Goal: Task Accomplishment & Management: Use online tool/utility

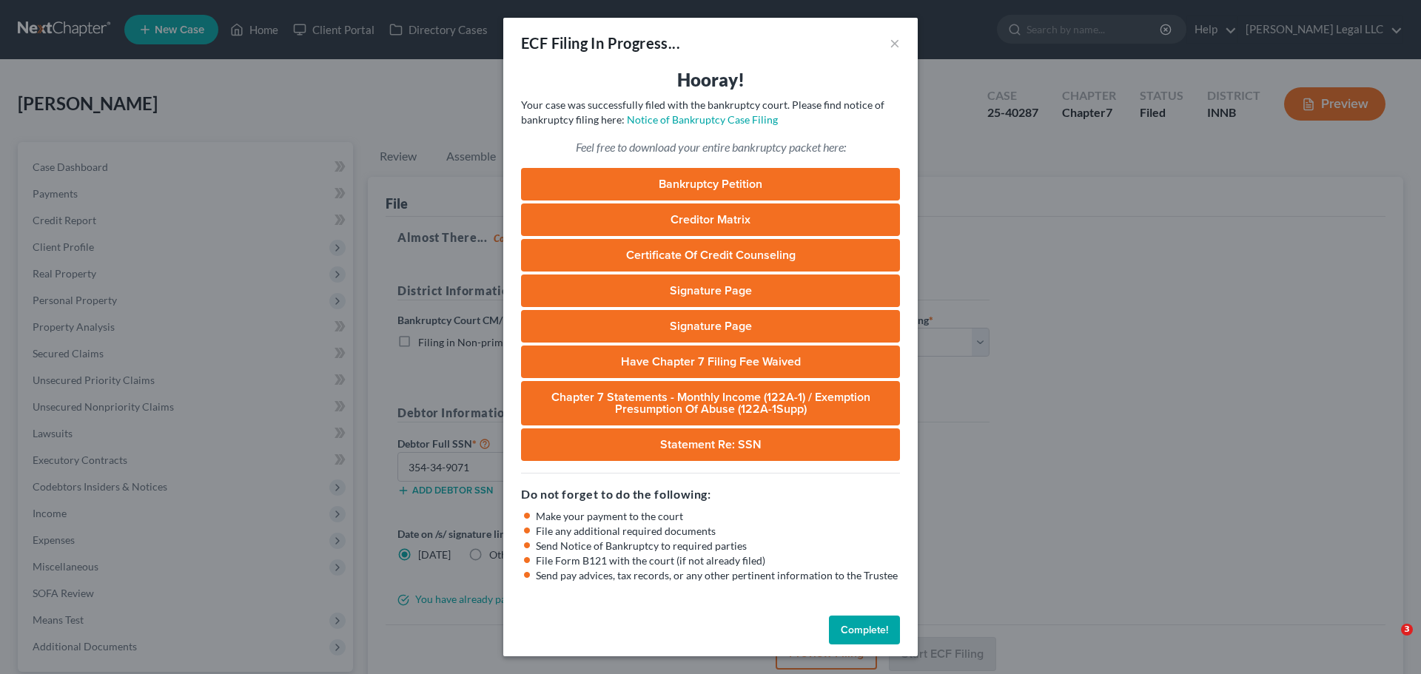
select select "2"
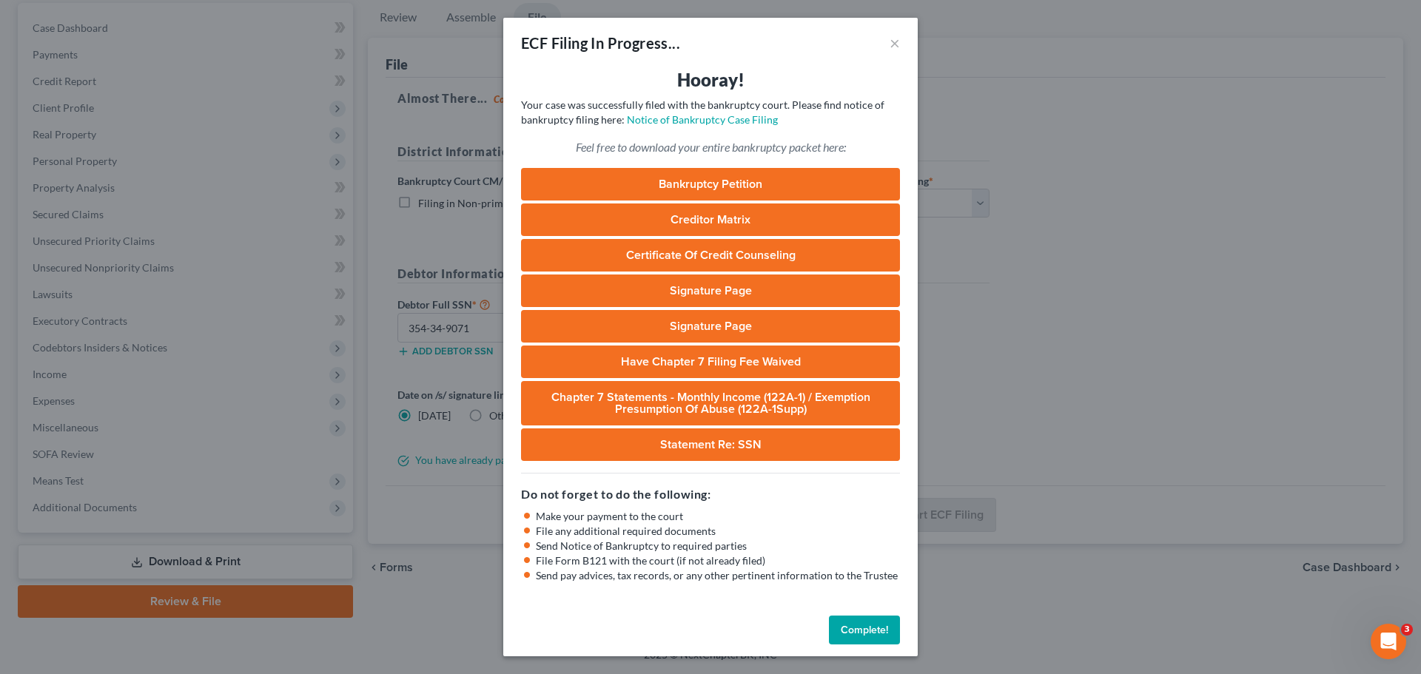
click at [865, 620] on button "Complete!" at bounding box center [864, 631] width 71 height 30
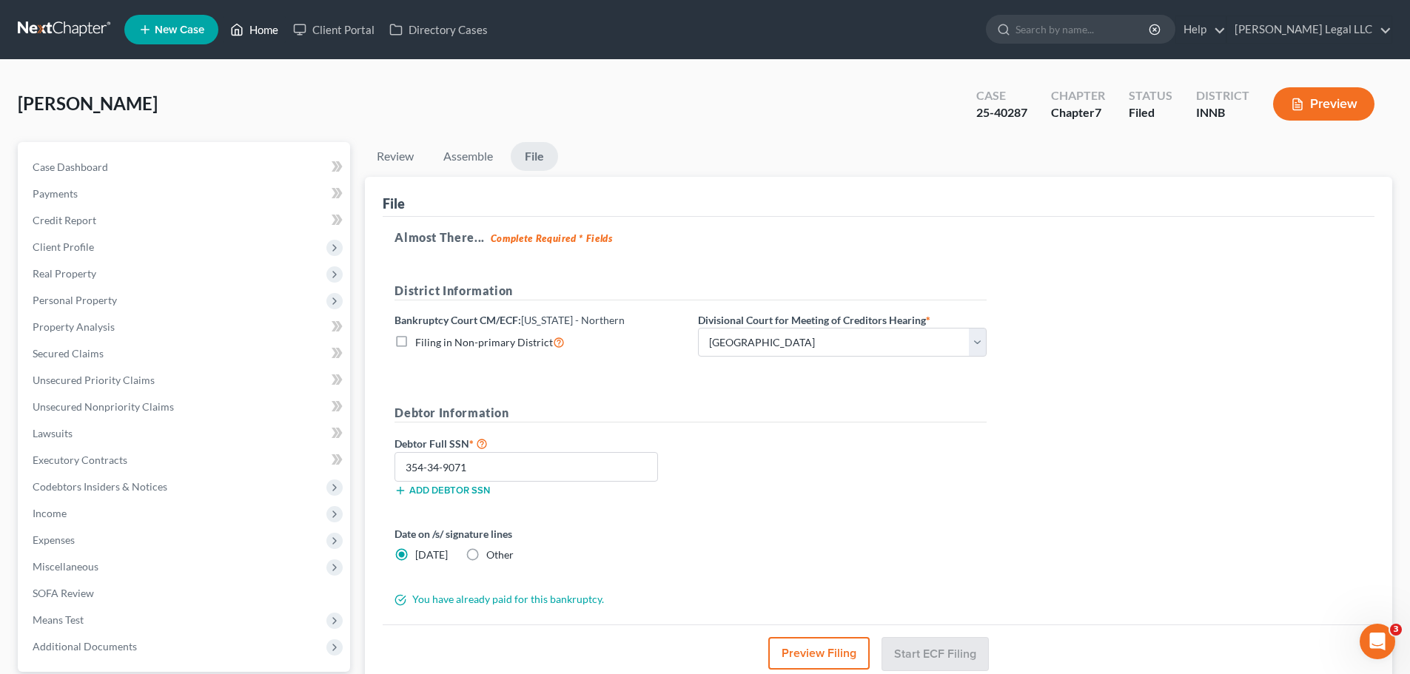
click at [257, 28] on link "Home" at bounding box center [254, 29] width 63 height 27
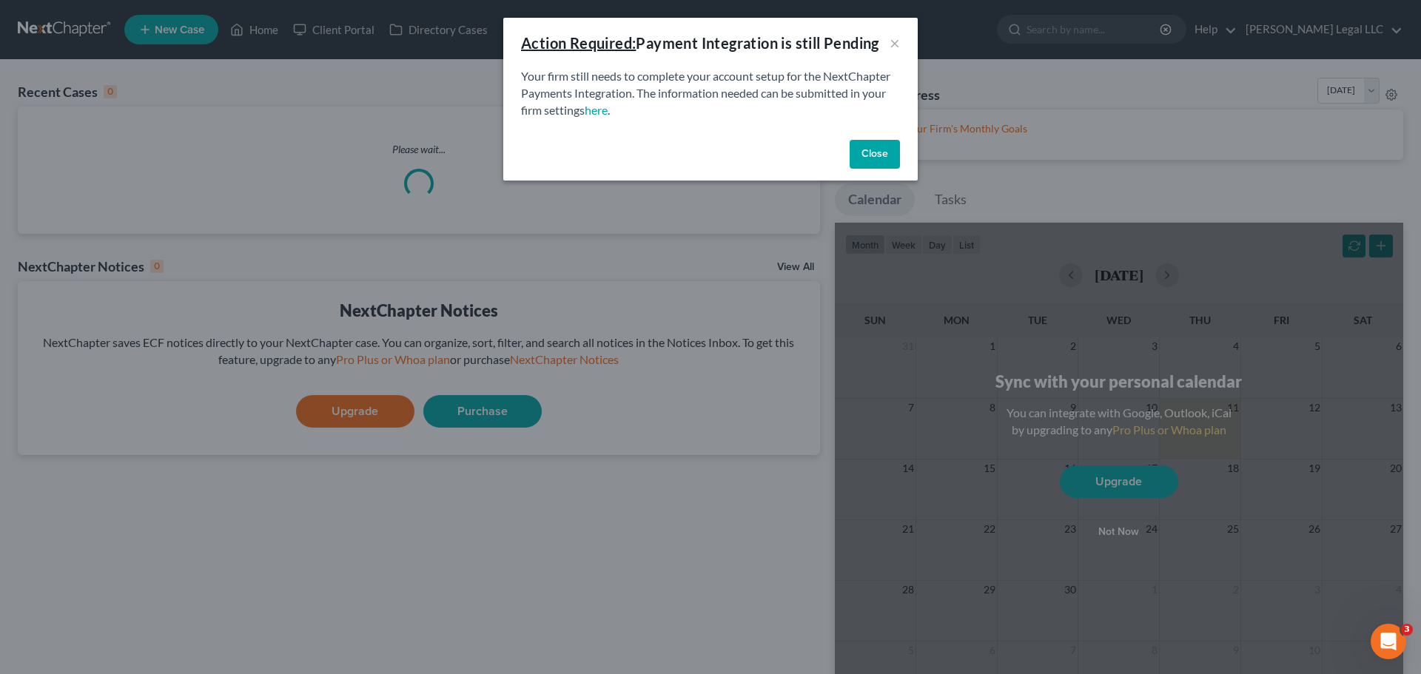
click at [860, 148] on button "Close" at bounding box center [874, 155] width 50 height 30
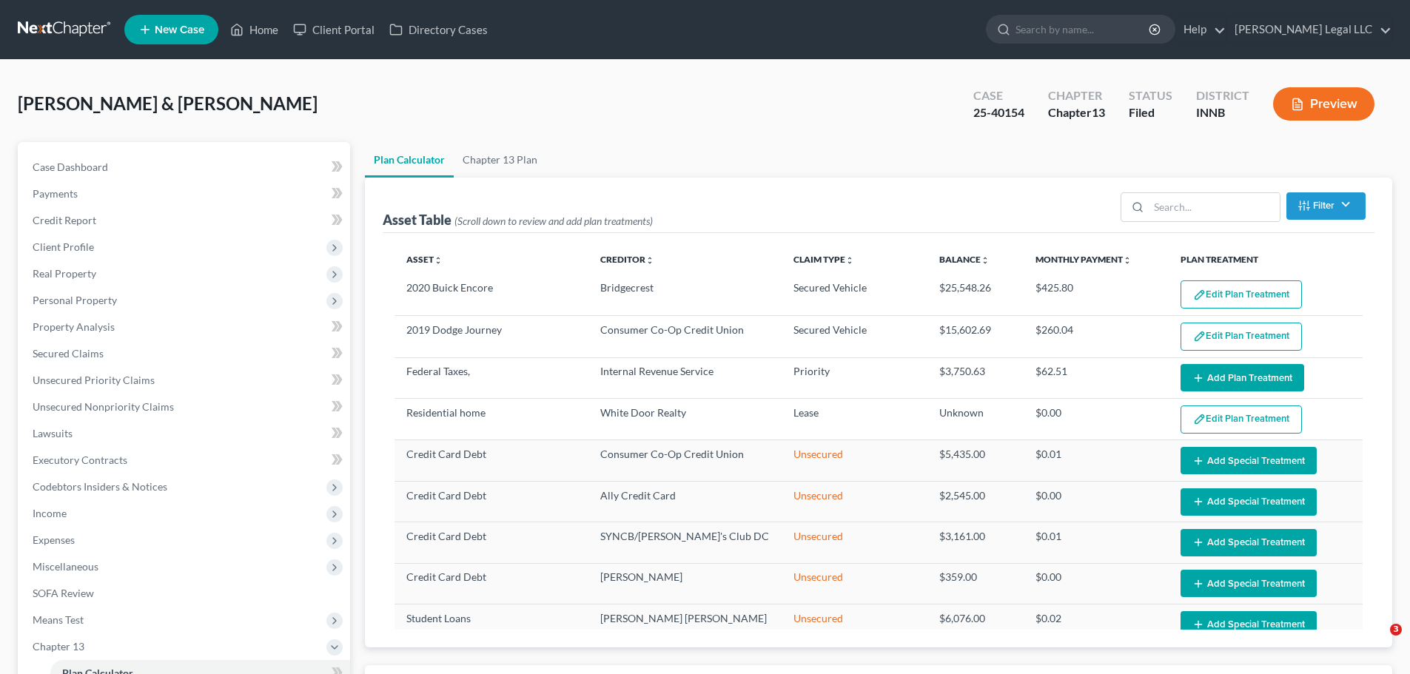
select select "59"
click at [240, 38] on link "Home" at bounding box center [254, 29] width 63 height 27
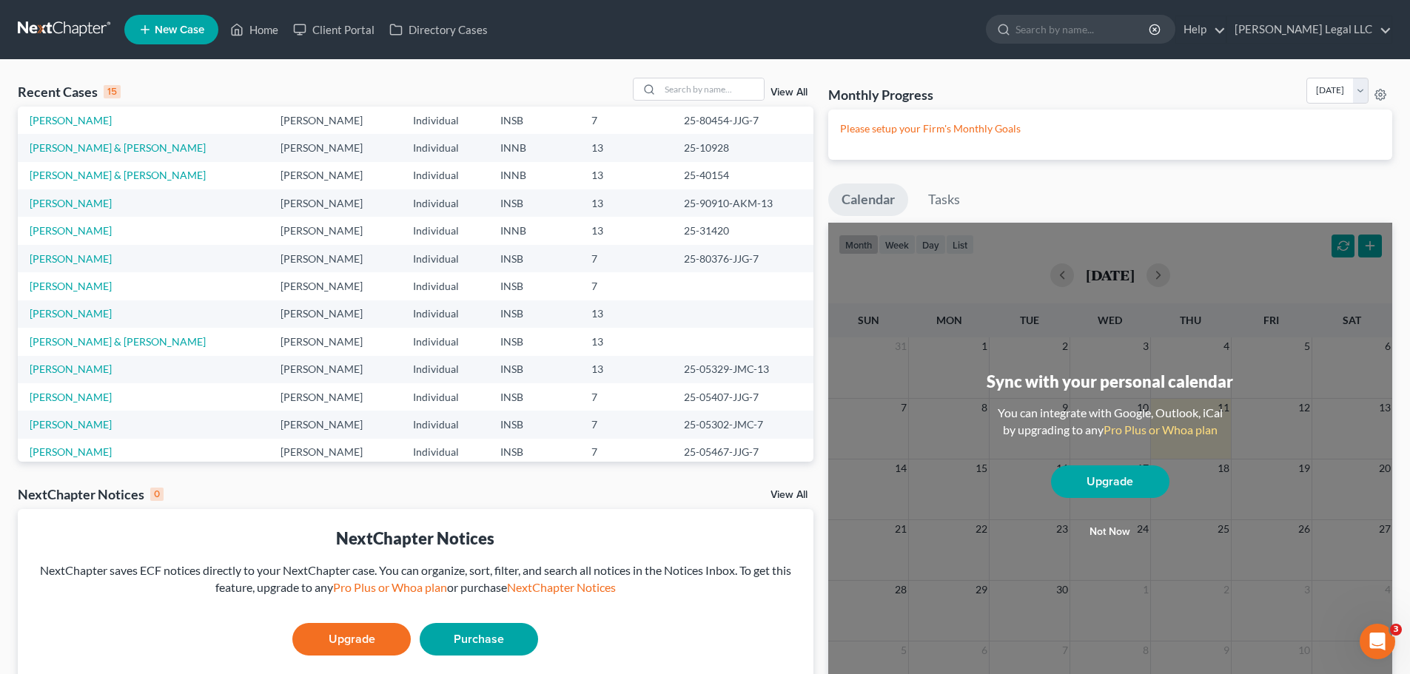
scroll to position [101, 0]
